Goal: Task Accomplishment & Management: Complete application form

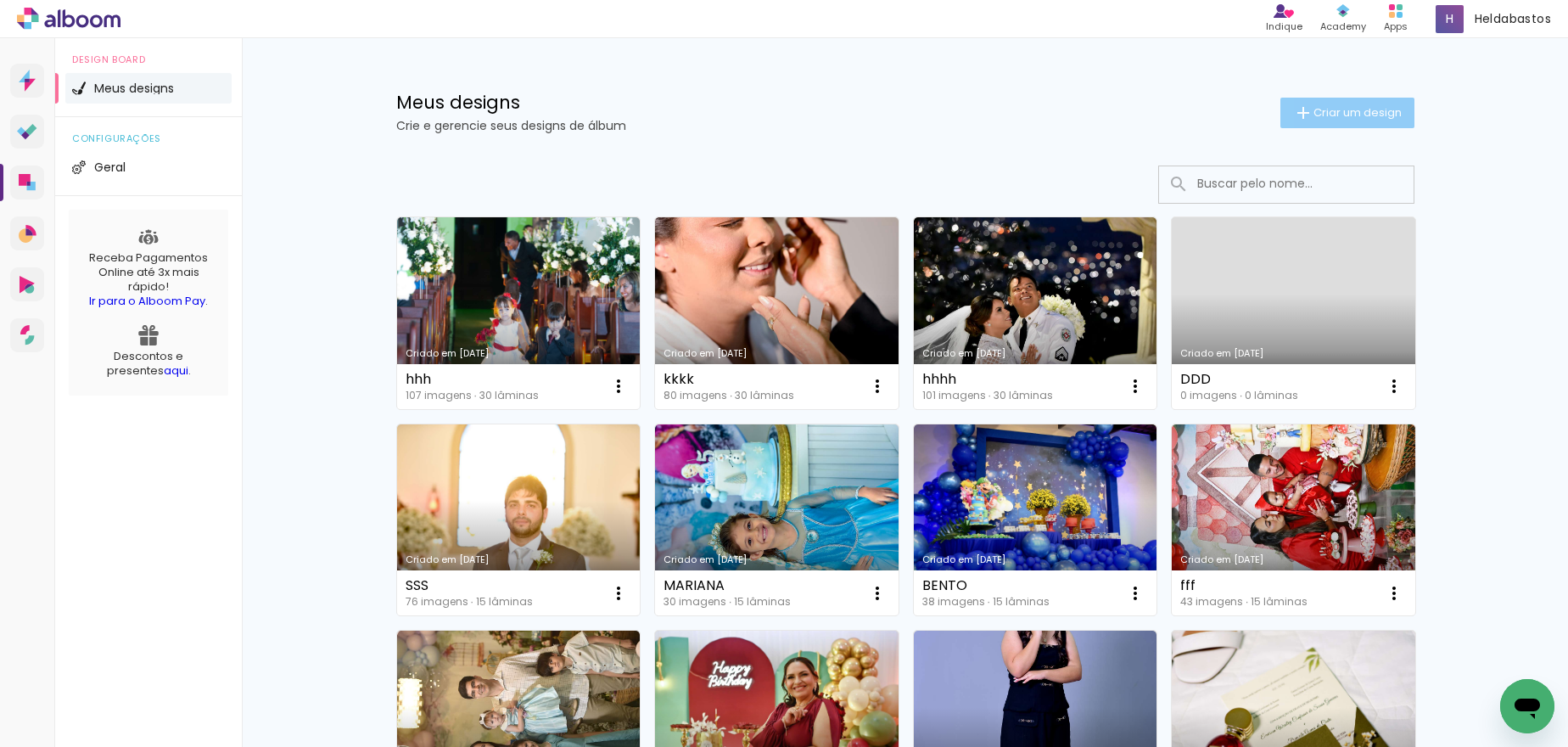
click at [1303, 111] on iron-icon at bounding box center [1304, 113] width 21 height 21
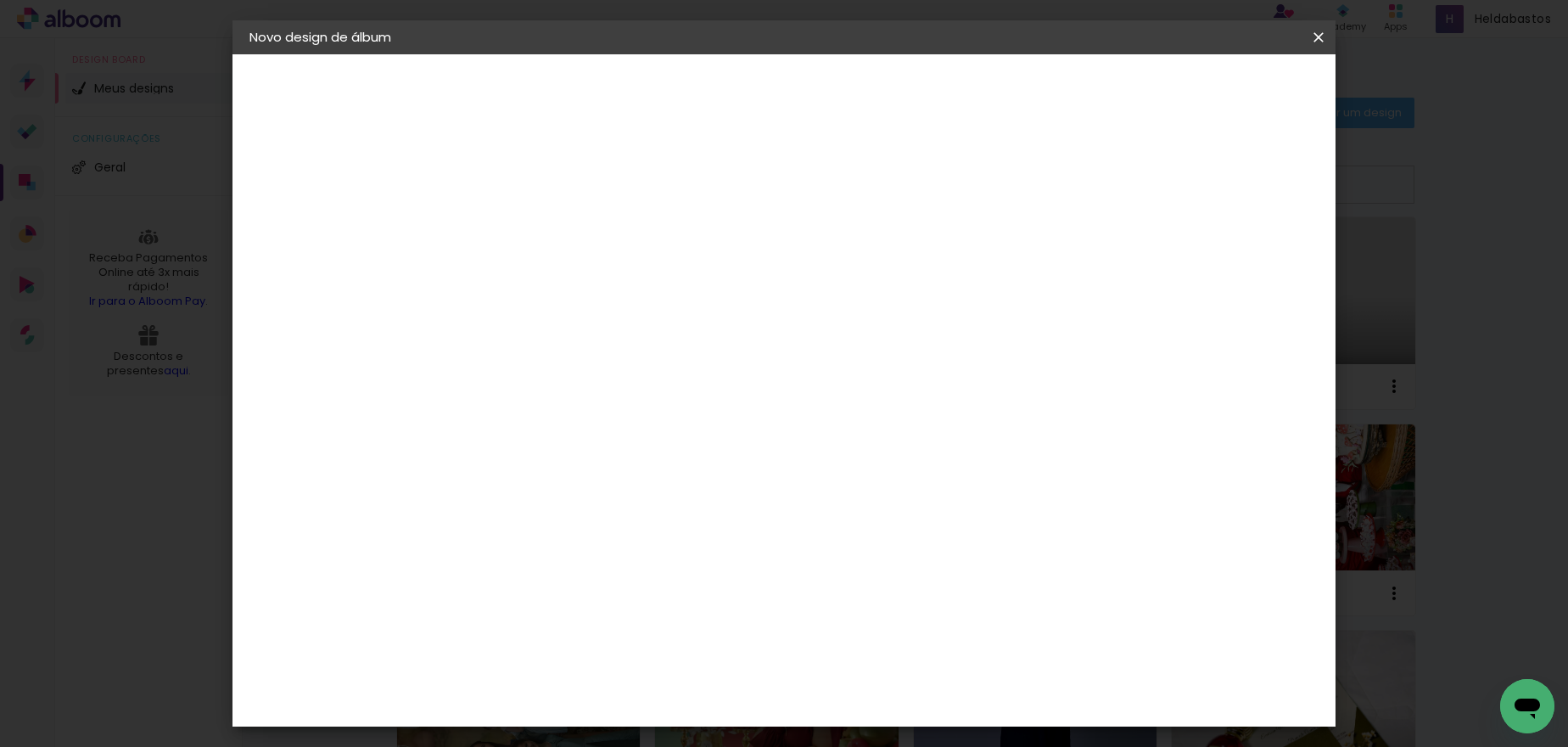
click at [527, 230] on input at bounding box center [527, 228] width 0 height 26
type input "sss"
type paper-input "sss"
click at [0, 0] on slot "Avançar" at bounding box center [0, 0] width 0 height 0
click at [656, 323] on input at bounding box center [570, 323] width 171 height 22
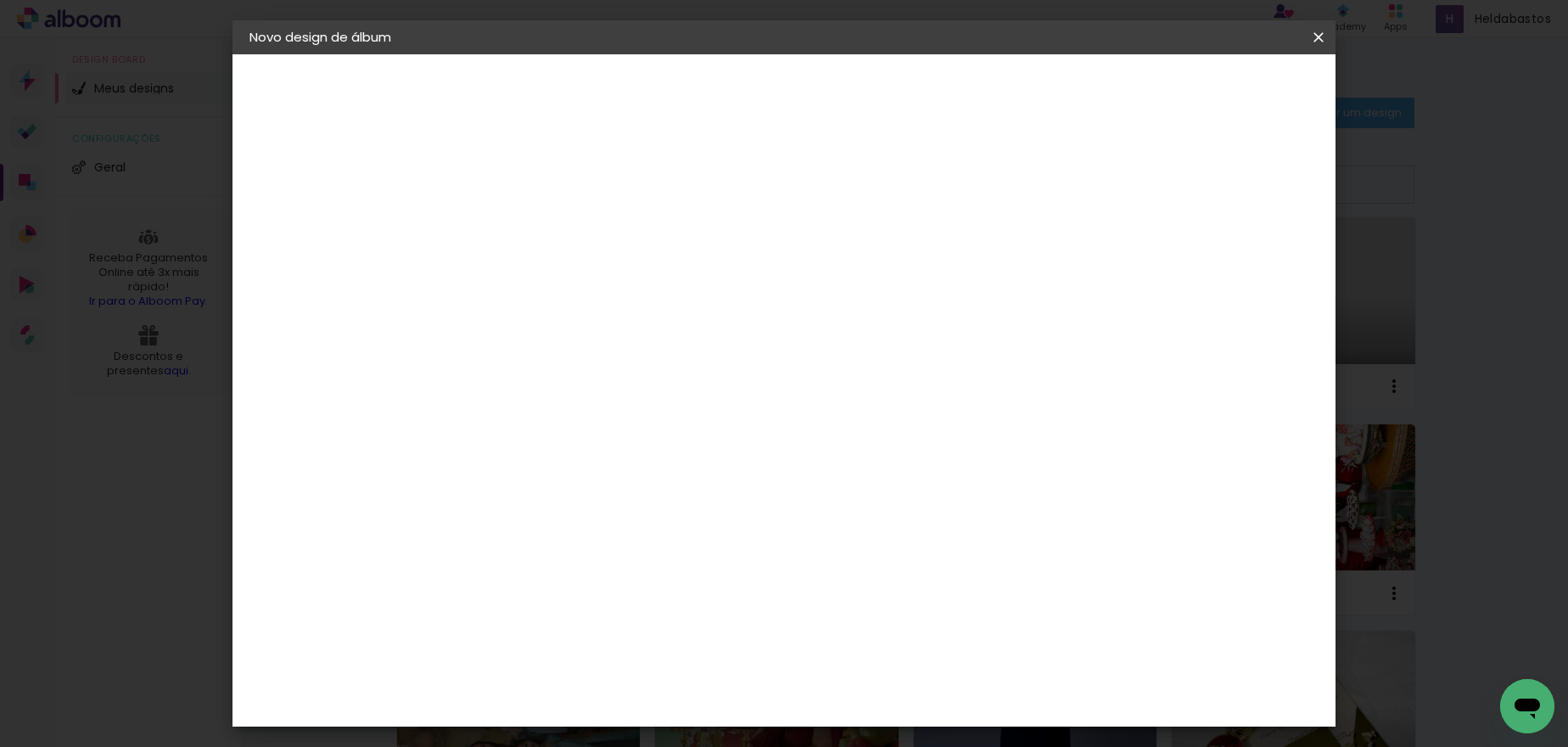
type input "mol"
type paper-input "mol"
click at [582, 389] on div "Moldurart Álbuns" at bounding box center [549, 387] width 66 height 27
click at [0, 0] on slot "Avançar" at bounding box center [0, 0] width 0 height 0
click at [614, 285] on iron-icon at bounding box center [604, 295] width 21 height 21
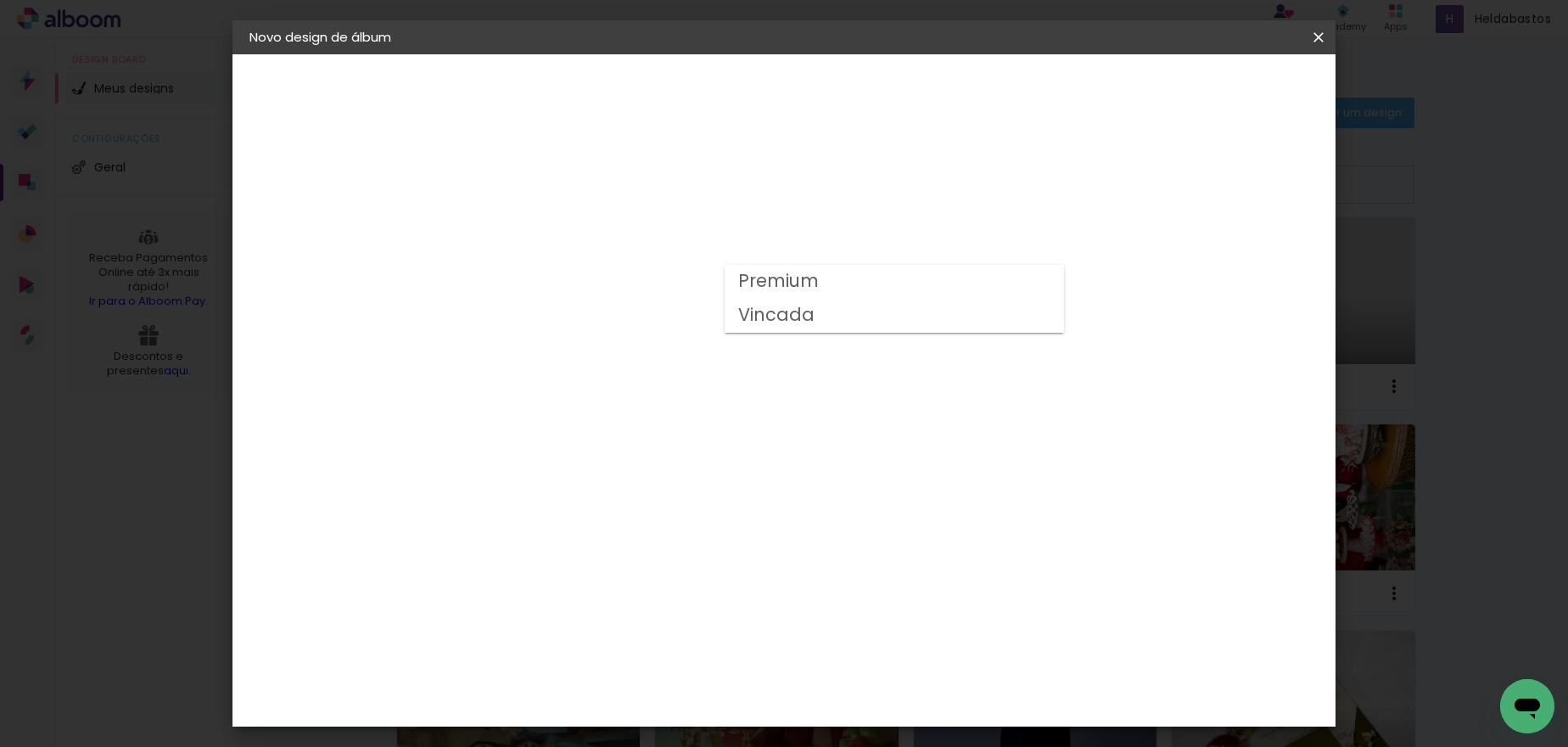
click at [887, 319] on paper-item "Vincada" at bounding box center [894, 316] width 339 height 34
type input "Vincada"
click at [642, 483] on span "20 × 60" at bounding box center [602, 506] width 78 height 45
click at [0, 0] on slot "Avançar" at bounding box center [0, 0] width 0 height 0
click at [1213, 91] on span "Iniciar design" at bounding box center [1174, 90] width 78 height 12
